Goal: Transaction & Acquisition: Download file/media

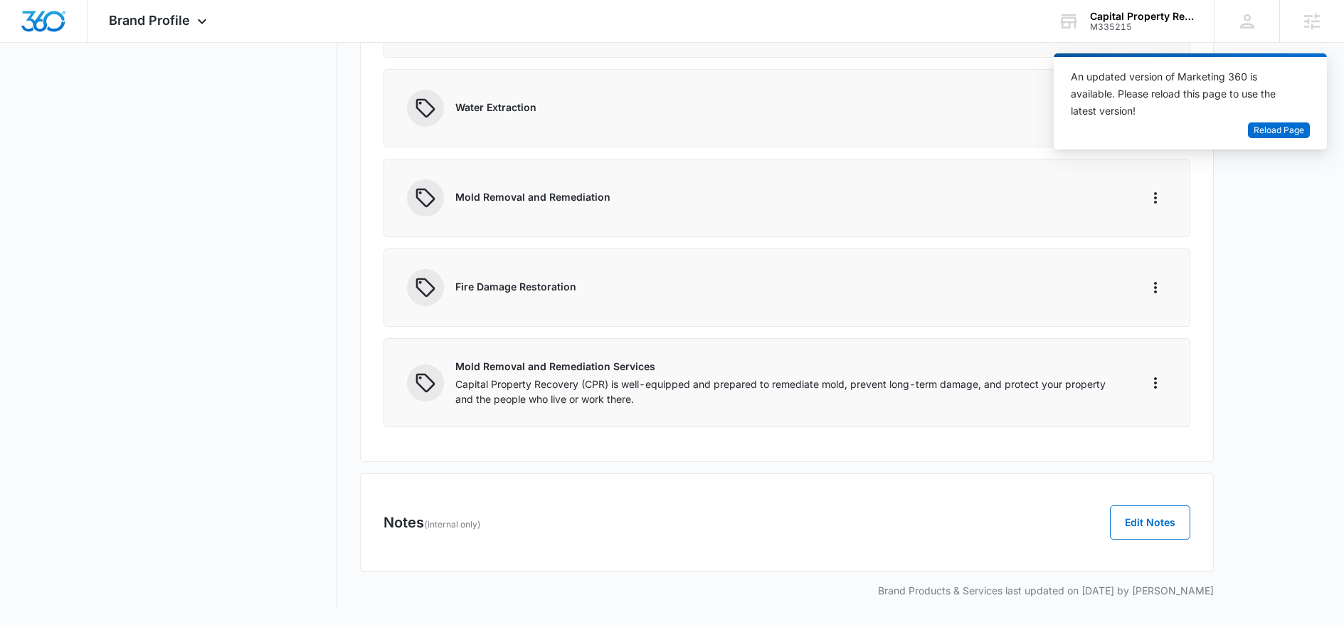
drag, startPoint x: 147, startPoint y: 198, endPoint x: 144, endPoint y: 190, distance: 9.2
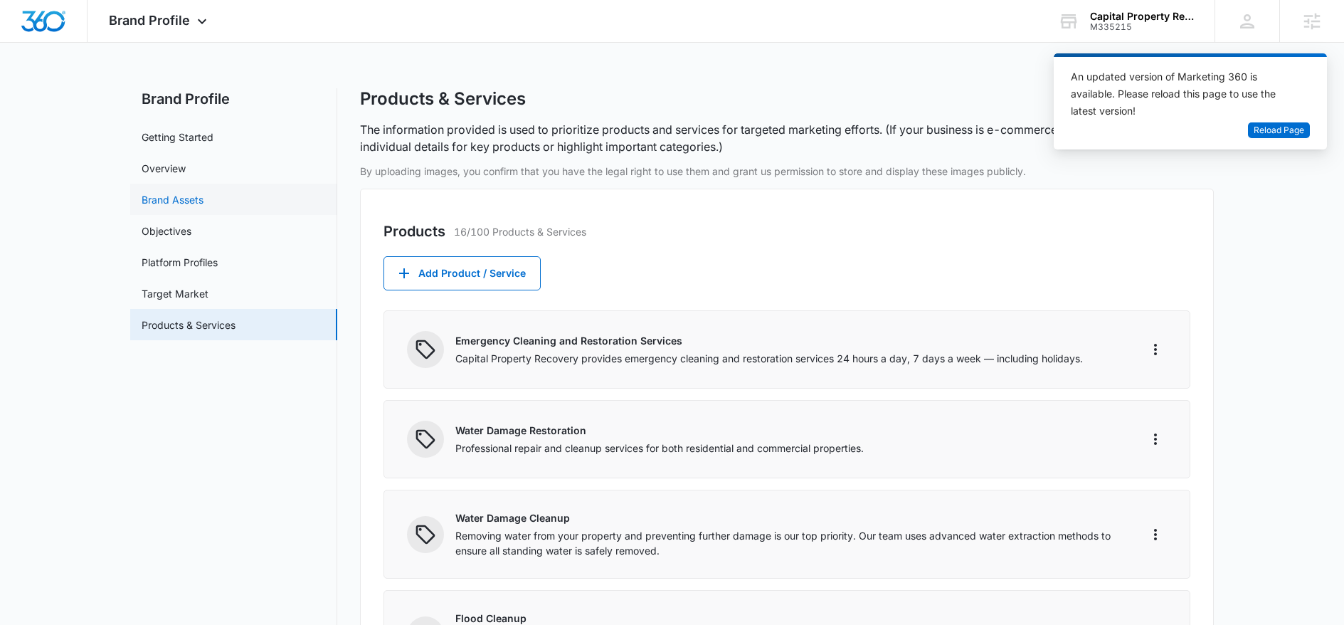
click at [197, 203] on link "Brand Assets" at bounding box center [173, 199] width 62 height 15
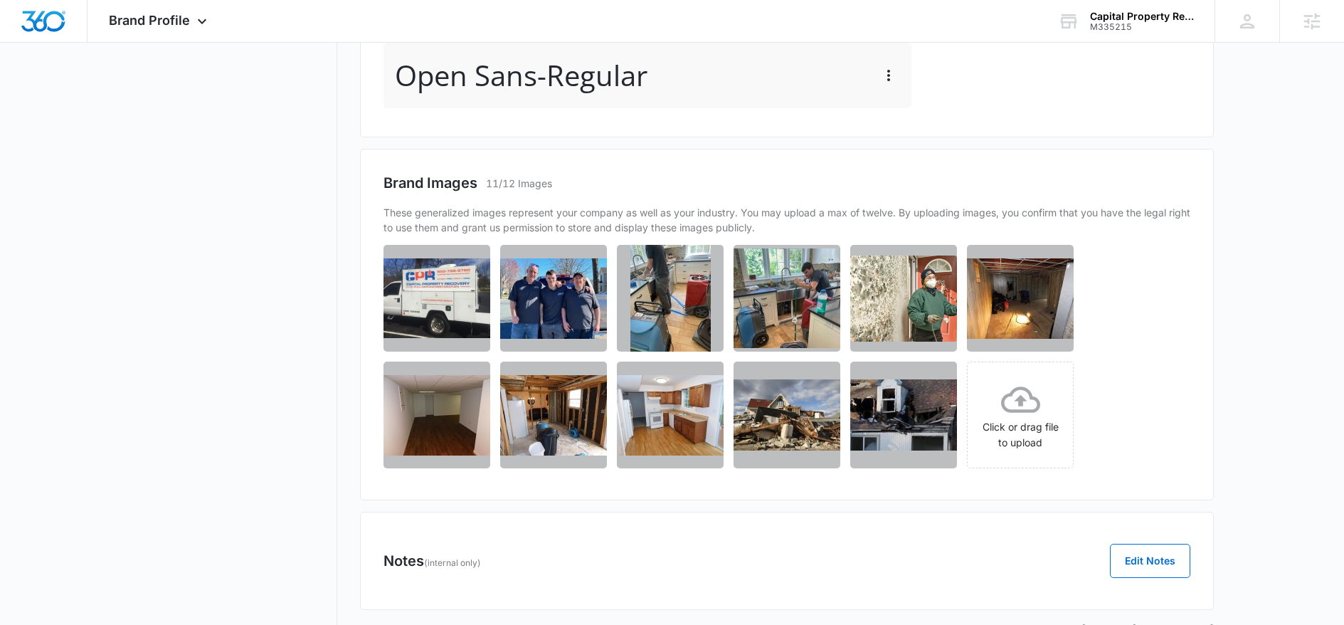
scroll to position [800, 0]
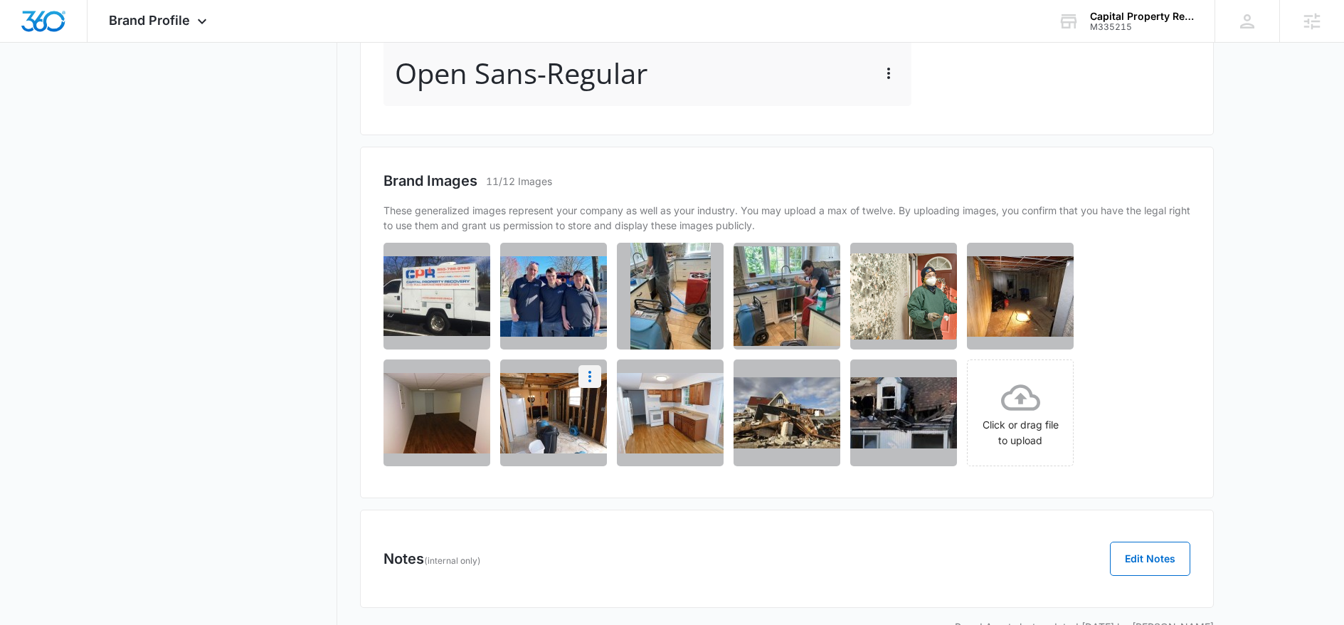
click at [587, 373] on icon "More" at bounding box center [589, 376] width 17 height 17
click at [583, 410] on button "Download" at bounding box center [551, 415] width 97 height 21
click at [822, 382] on icon "More" at bounding box center [822, 376] width 17 height 17
click at [815, 416] on button "Download" at bounding box center [784, 415] width 97 height 21
click at [940, 258] on icon "More" at bounding box center [939, 259] width 17 height 17
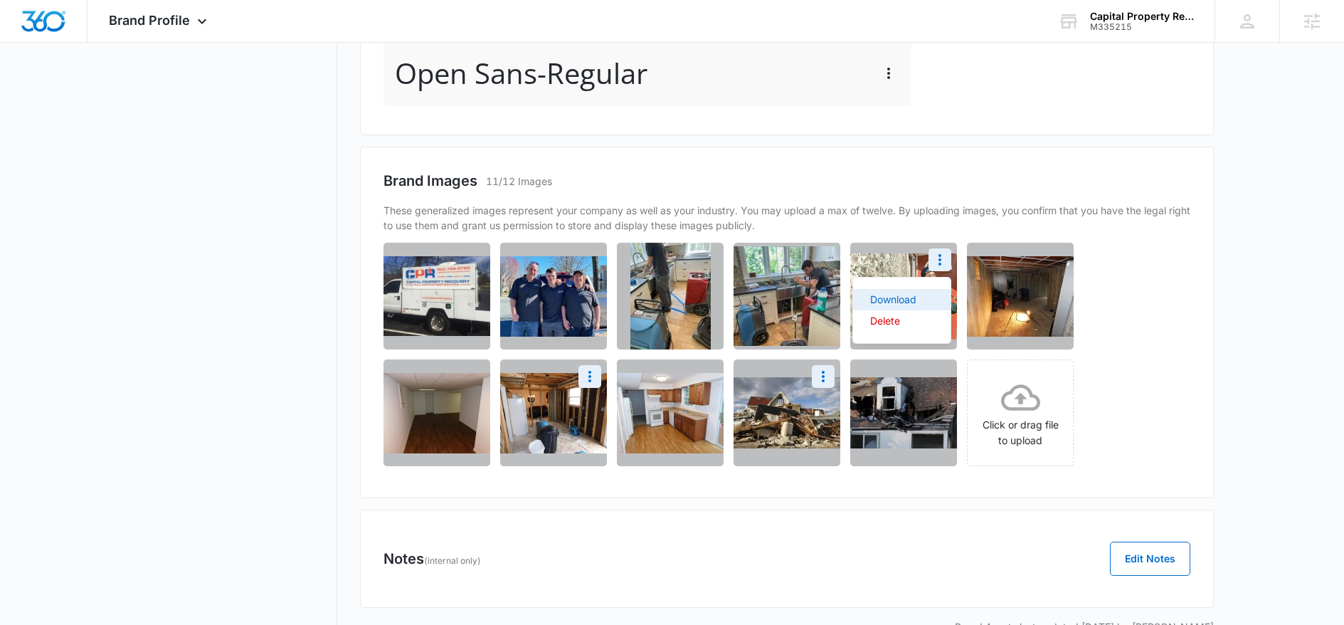
click at [908, 300] on div "Download" at bounding box center [893, 300] width 46 height 10
click at [590, 253] on icon "More" at bounding box center [589, 259] width 17 height 17
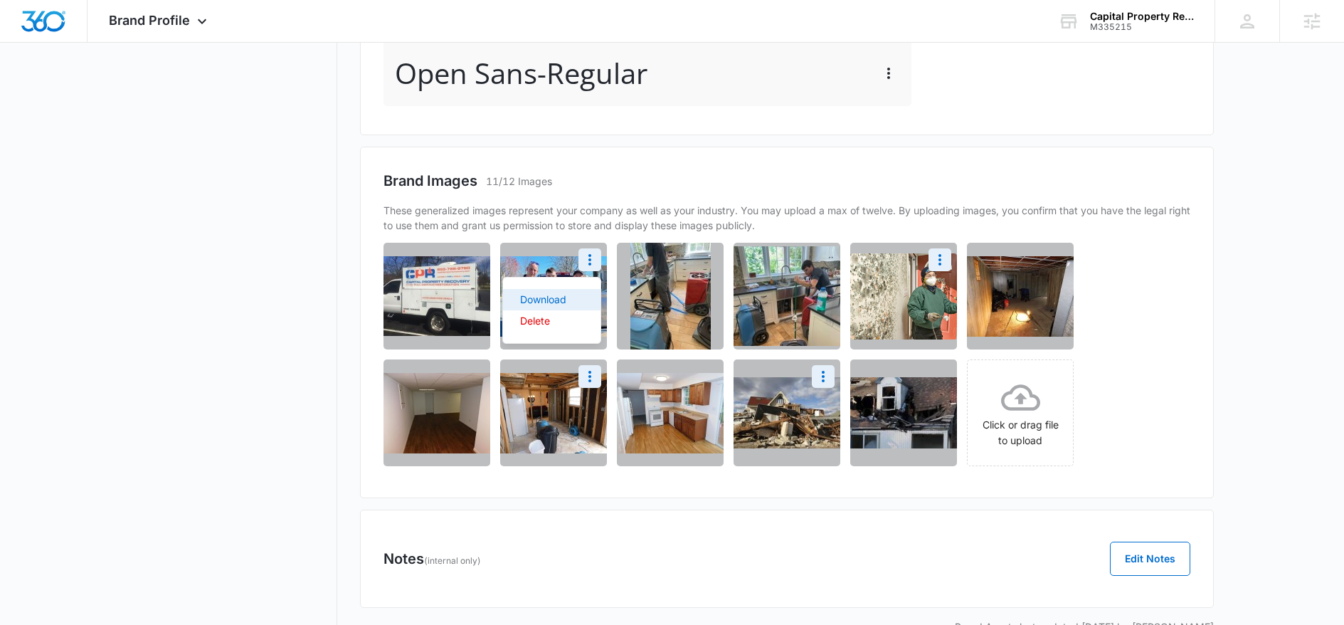
click at [578, 297] on button "Download" at bounding box center [551, 299] width 97 height 21
click at [475, 261] on icon "More" at bounding box center [473, 259] width 17 height 17
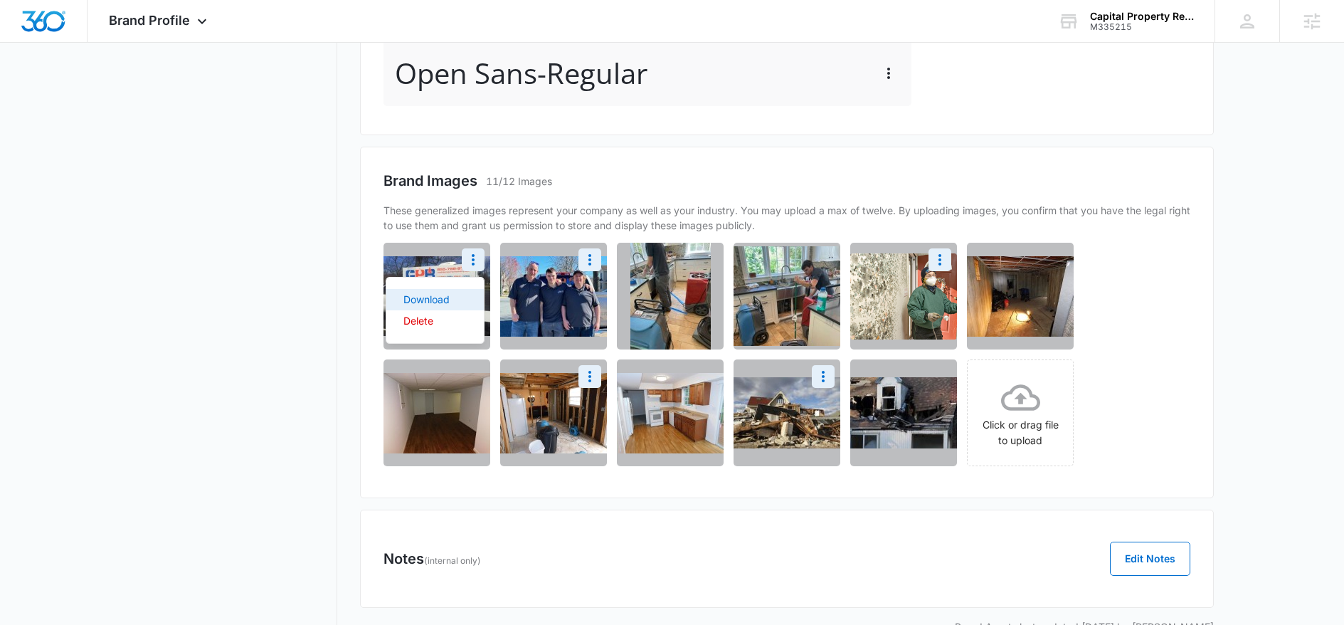
click at [469, 297] on button "Download" at bounding box center [434, 299] width 97 height 21
